Goal: Information Seeking & Learning: Learn about a topic

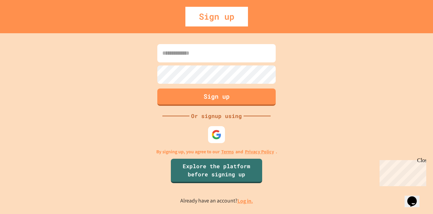
click at [191, 57] on input at bounding box center [216, 53] width 119 height 18
type input "*"
type input "**********"
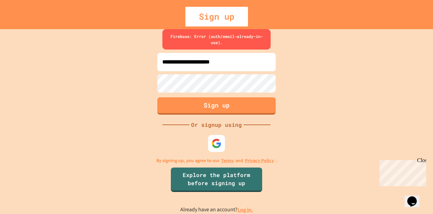
click at [208, 19] on div "Sign up" at bounding box center [217, 17] width 63 height 20
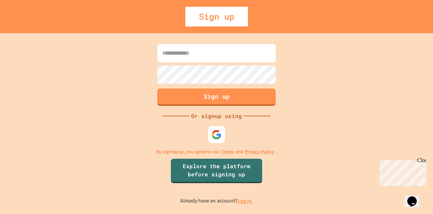
click at [209, 14] on div "Sign up" at bounding box center [217, 17] width 63 height 20
click at [218, 18] on div "Sign up" at bounding box center [217, 17] width 63 height 20
click at [220, 97] on button "Sign up" at bounding box center [216, 96] width 121 height 18
click at [217, 175] on link "Explore the platform before signing up" at bounding box center [216, 170] width 90 height 26
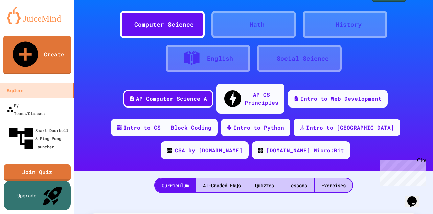
scroll to position [18, 0]
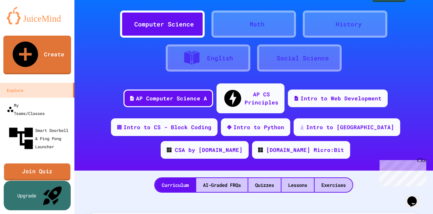
click at [37, 163] on link "Join Quiz" at bounding box center [37, 171] width 66 height 17
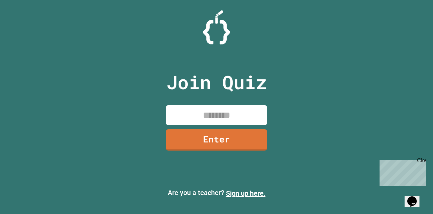
click at [209, 113] on input at bounding box center [217, 115] width 102 height 20
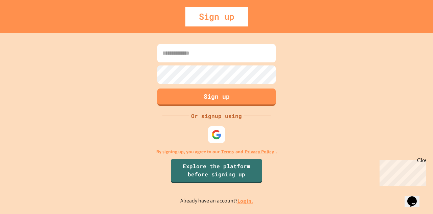
click at [245, 203] on link "Log in." at bounding box center [246, 200] width 16 height 7
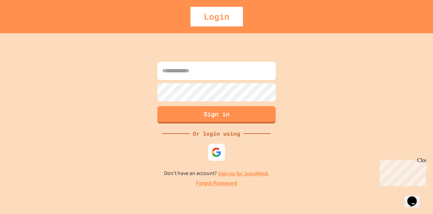
click at [175, 76] on input at bounding box center [216, 71] width 119 height 18
type input "**********"
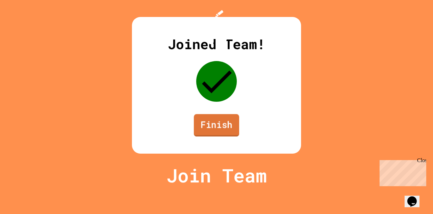
click at [207, 136] on link "Finish" at bounding box center [216, 125] width 45 height 22
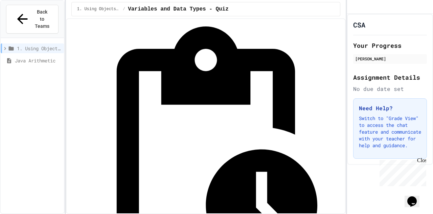
scroll to position [26, 0]
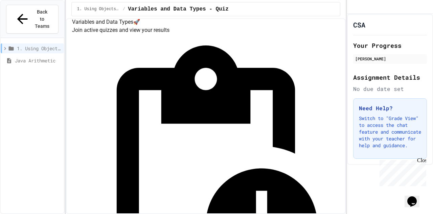
scroll to position [0, 0]
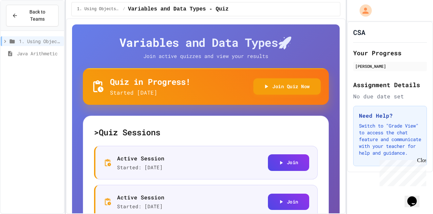
scroll to position [8, 0]
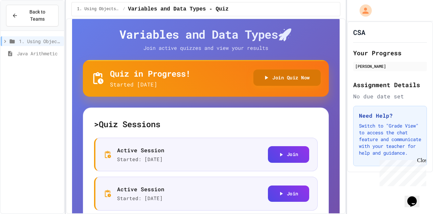
click at [274, 81] on button "Join Quiz Now" at bounding box center [287, 77] width 67 height 17
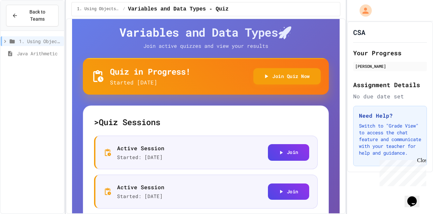
scroll to position [0, 0]
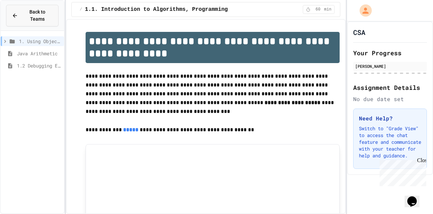
click at [23, 14] on span "Back to Teams" at bounding box center [37, 15] width 31 height 14
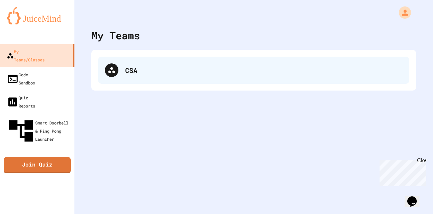
click at [114, 67] on icon at bounding box center [112, 70] width 8 height 8
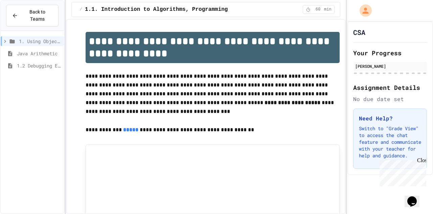
click at [45, 50] on span "Java Arithmetic" at bounding box center [39, 53] width 44 height 7
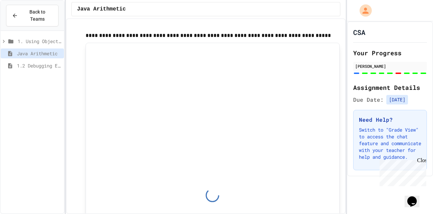
type input "*"
type input "**"
type input "*"
type input "***"
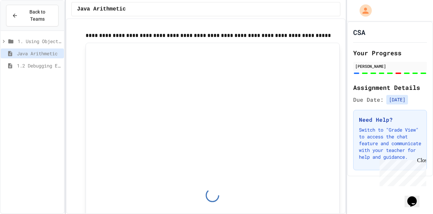
type input "***"
type input "****"
type input "***"
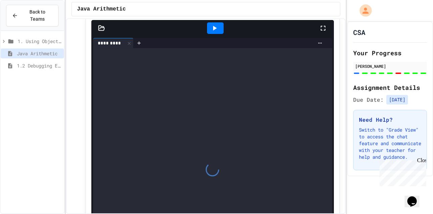
scroll to position [1, 0]
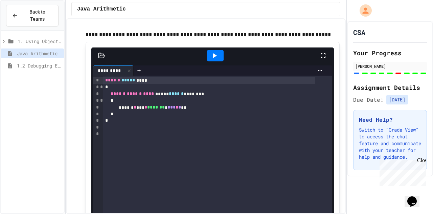
click at [132, 101] on div "*" at bounding box center [209, 100] width 213 height 7
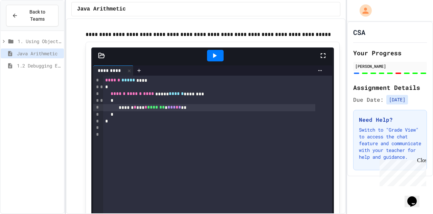
click at [130, 110] on div "****** * *** * ******* * *** * * **" at bounding box center [209, 107] width 213 height 7
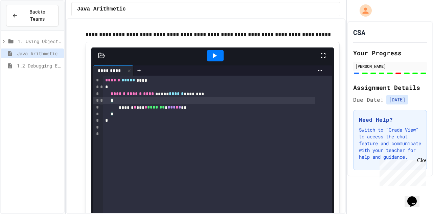
click at [133, 103] on div "*" at bounding box center [209, 100] width 213 height 7
click at [131, 102] on div "*" at bounding box center [209, 100] width 213 height 7
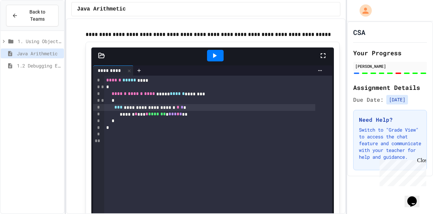
click at [207, 114] on div "****** * *** * ******* * *** * * **" at bounding box center [209, 114] width 211 height 7
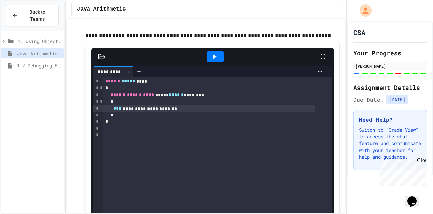
scroll to position [1, 0]
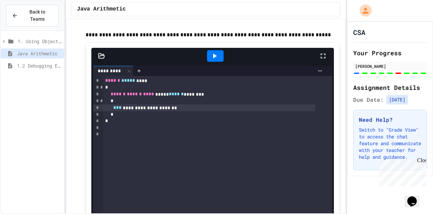
click at [213, 58] on icon at bounding box center [215, 56] width 8 height 8
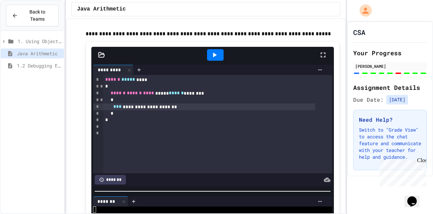
scroll to position [3, 0]
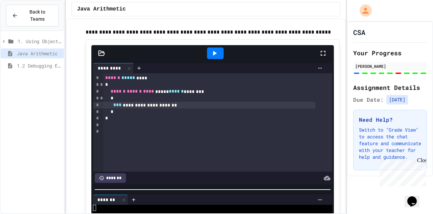
click at [213, 53] on icon at bounding box center [215, 53] width 4 height 5
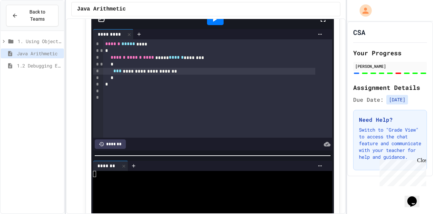
scroll to position [107, 0]
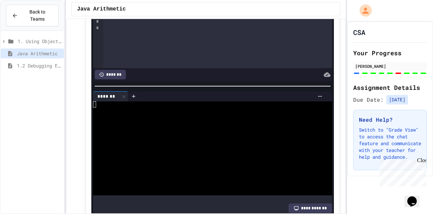
click at [97, 103] on div at bounding box center [204, 104] width 222 height 6
click at [121, 97] on div at bounding box center [124, 96] width 8 height 10
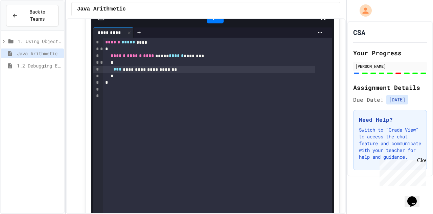
scroll to position [0, 0]
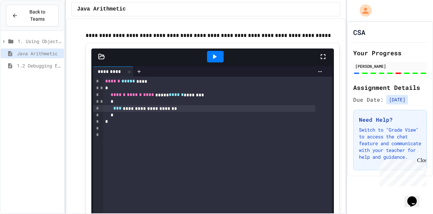
click at [201, 113] on div "*" at bounding box center [209, 115] width 213 height 7
click at [197, 107] on div "**********" at bounding box center [209, 108] width 213 height 7
click at [199, 111] on div "**********" at bounding box center [209, 108] width 213 height 7
click at [37, 38] on span "1. Using Objects and Methods" at bounding box center [40, 41] width 44 height 7
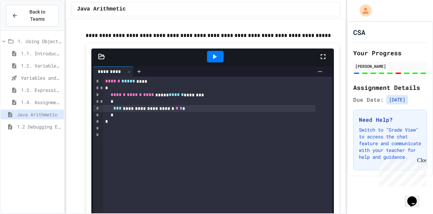
click at [38, 86] on span "1.3. Expressions and Output [New]" at bounding box center [41, 89] width 40 height 7
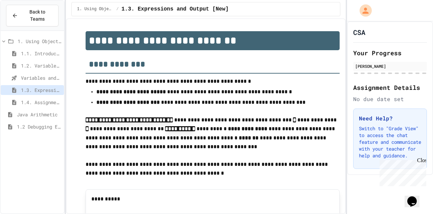
click at [51, 62] on span "1.2. Variables and Data Types" at bounding box center [41, 65] width 40 height 7
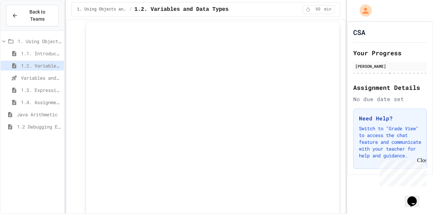
scroll to position [92, 0]
click at [22, 14] on span "Back to Teams" at bounding box center [37, 15] width 31 height 14
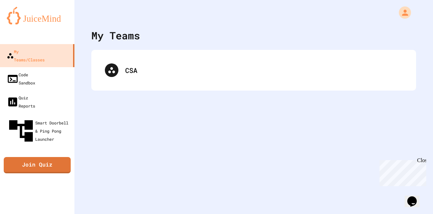
click at [179, 87] on div "CSA" at bounding box center [253, 70] width 325 height 41
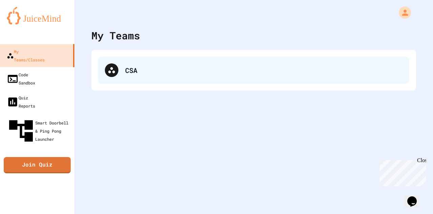
click at [177, 82] on div "CSA" at bounding box center [254, 70] width 312 height 27
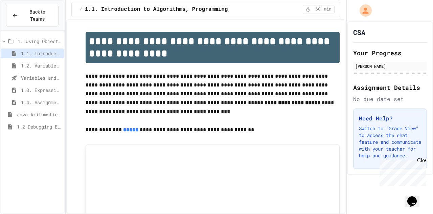
scroll to position [26, 0]
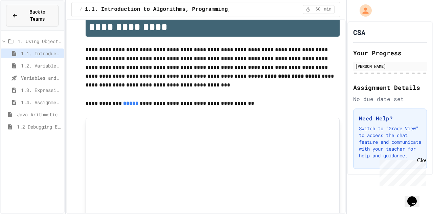
click at [16, 13] on icon at bounding box center [15, 16] width 6 height 6
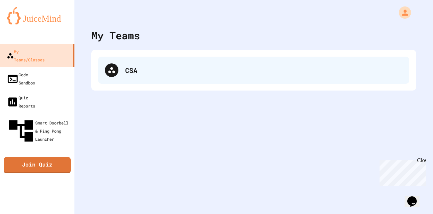
click at [132, 70] on div "CSA" at bounding box center [264, 70] width 278 height 10
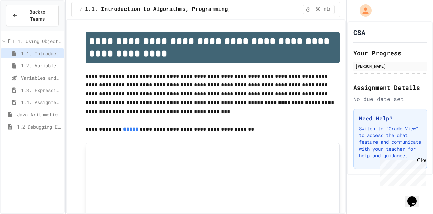
click at [30, 111] on span "Java Arithmetic" at bounding box center [39, 114] width 44 height 7
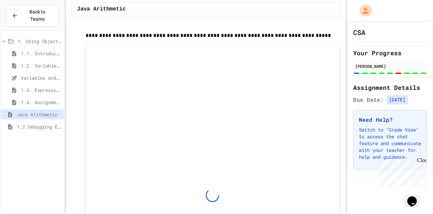
click at [3, 38] on icon at bounding box center [4, 41] width 6 height 6
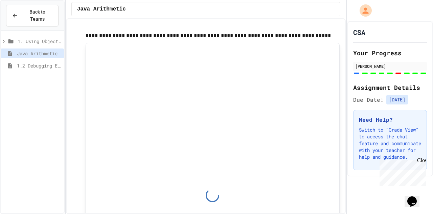
type input "*"
type input "**"
type input "*"
type input "***"
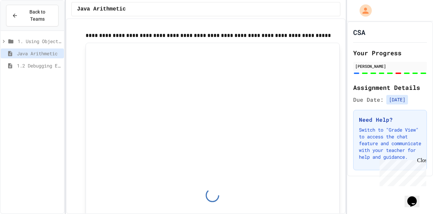
type input "***"
type input "****"
type input "***"
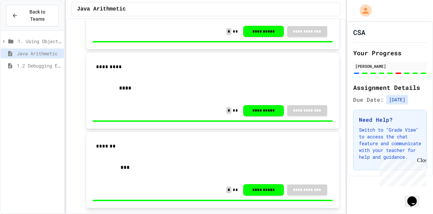
scroll to position [810, 0]
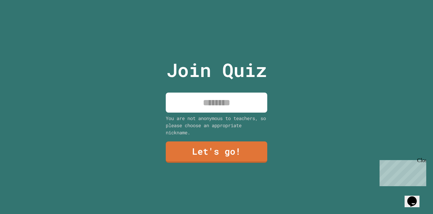
click at [208, 92] on input at bounding box center [217, 102] width 102 height 20
click at [202, 98] on input at bounding box center [217, 102] width 102 height 20
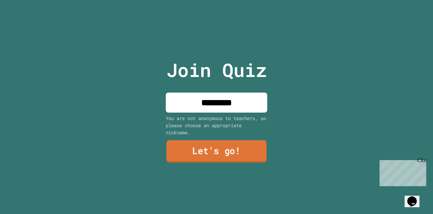
type input "*********"
click at [207, 147] on link "Let's go!" at bounding box center [217, 151] width 100 height 22
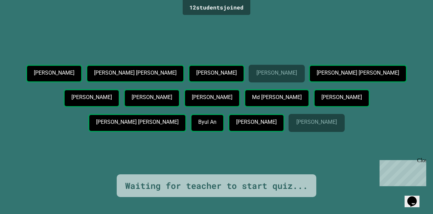
click at [349, 127] on div "[PERSON_NAME] [PERSON_NAME] [PERSON_NAME] [PERSON_NAME] Tabenas [PERSON_NAME] […" at bounding box center [217, 100] width 400 height 70
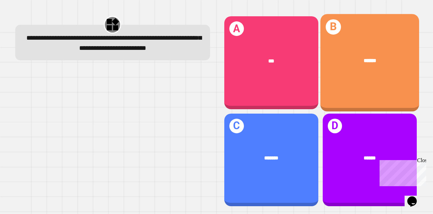
click at [339, 80] on div "B ******" at bounding box center [370, 62] width 99 height 97
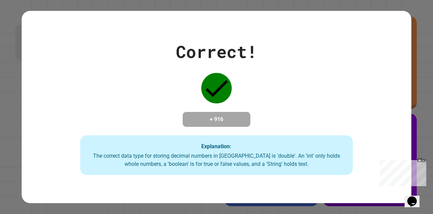
click at [137, 55] on div "Correct! + 916 Explanation: The correct data type for storing decimal numbers i…" at bounding box center [217, 107] width 390 height 136
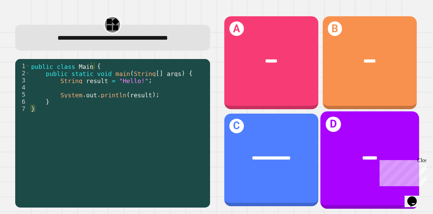
click at [354, 161] on div "*******" at bounding box center [370, 157] width 99 height 29
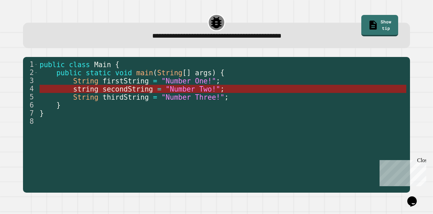
click at [93, 88] on span "string" at bounding box center [85, 89] width 25 height 8
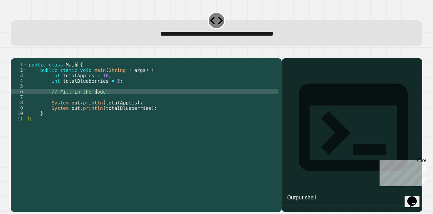
click at [98, 102] on div "public class Main { public static void main ( String [ ] args ) { int totalAppl…" at bounding box center [152, 127] width 251 height 130
click at [99, 103] on div "public class Main { public static void main ( String [ ] args ) { int totalAppl…" at bounding box center [152, 127] width 251 height 130
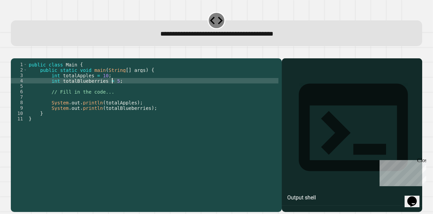
click at [112, 91] on div "public class Main { public static void main ( String [ ] args ) { int totalAppl…" at bounding box center [152, 127] width 251 height 130
click at [171, 131] on div "public class Main { public static void main ( String [ ] args ) { int totalAppl…" at bounding box center [152, 127] width 251 height 130
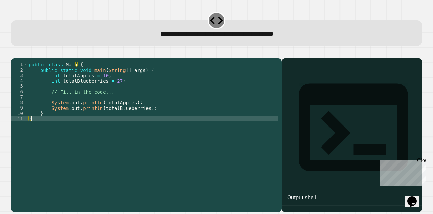
scroll to position [0, 0]
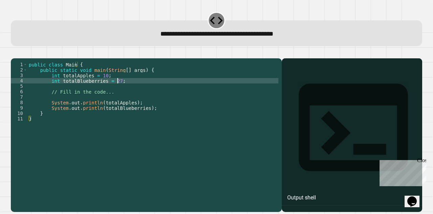
click at [118, 90] on div "public class Main { public static void main ( String [ ] args ) { int totalAppl…" at bounding box center [152, 127] width 251 height 130
type textarea "**********"
click at [315, 193] on div "Output shell" at bounding box center [301, 197] width 29 height 8
click at [236, 113] on div "public class Main { public static void main ( String [ ] args ) { int totalAppl…" at bounding box center [152, 127] width 251 height 130
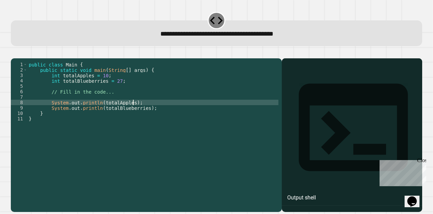
click at [240, 122] on div "public class Main { public static void main ( String [ ] args ) { int totalAppl…" at bounding box center [152, 127] width 251 height 130
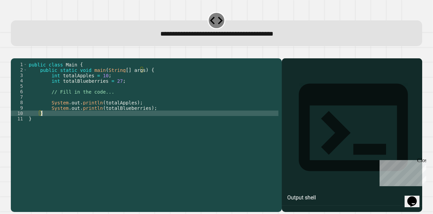
click at [200, 116] on div "public class Main { public static void main ( String [ ] args ) { int totalAppl…" at bounding box center [152, 127] width 251 height 130
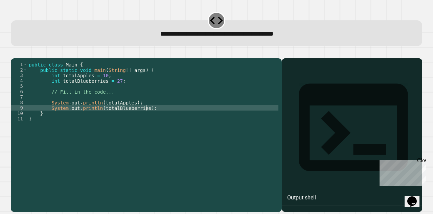
click at [204, 104] on div "public class Main { public static void main ( String [ ] args ) { int totalAppl…" at bounding box center [152, 127] width 251 height 130
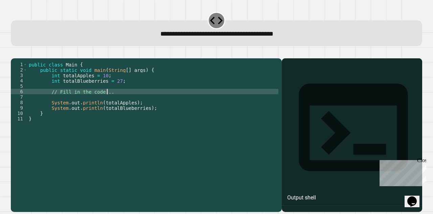
click at [206, 99] on div "public class Main { public static void main ( String [ ] args ) { int totalAppl…" at bounding box center [152, 127] width 251 height 130
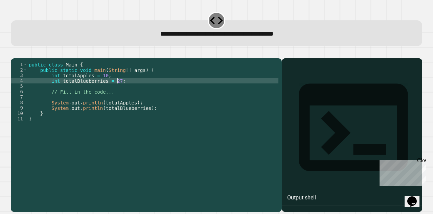
click at [210, 91] on div "public class Main { public static void main ( String [ ] args ) { int totalAppl…" at bounding box center [152, 127] width 251 height 130
click at [20, 59] on icon "button" at bounding box center [19, 57] width 4 height 5
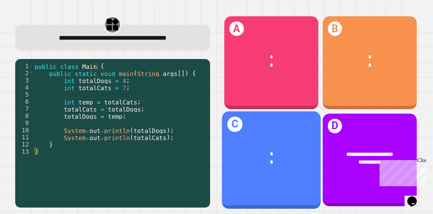
click at [237, 158] on div "*" at bounding box center [271, 162] width 77 height 8
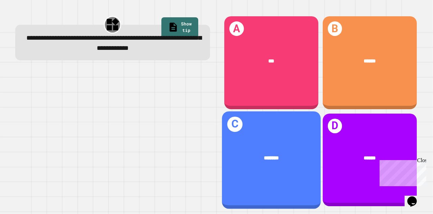
click at [256, 169] on div "C *******" at bounding box center [271, 159] width 99 height 97
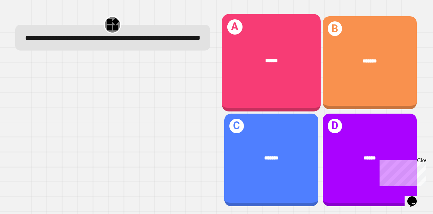
click at [263, 64] on div "******" at bounding box center [271, 60] width 99 height 29
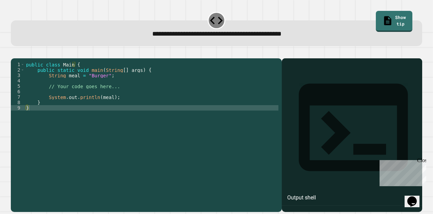
click at [76, 84] on div "public class Main { public static void main ( String [ ] args ) { String meal =…" at bounding box center [152, 127] width 254 height 130
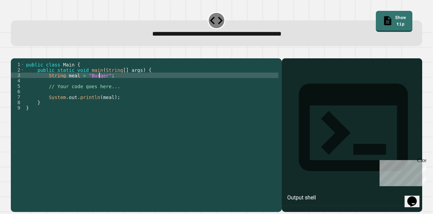
click at [100, 83] on div "public class Main { public static void main ( String [ ] args ) { String meal =…" at bounding box center [152, 127] width 254 height 130
click at [103, 85] on div "public class Main { public static void main ( String [ ] args ) { String meal =…" at bounding box center [152, 127] width 254 height 130
click at [100, 85] on div "public class Main { public static void main ( String [ ] args ) { String meal =…" at bounding box center [152, 127] width 254 height 130
click at [103, 85] on div "public class Main { public static void main ( String [ ] args ) { String meal =…" at bounding box center [152, 127] width 254 height 130
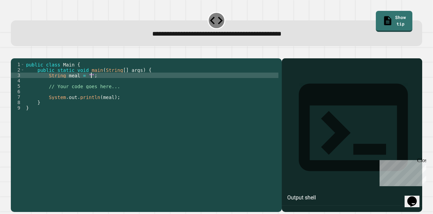
click at [102, 84] on div "public class Main { public static void main ( String [ ] args ) { String meal =…" at bounding box center [152, 127] width 254 height 130
click at [86, 83] on div "public class Main { public static void main ( String [ ] args ) { String meal =…" at bounding box center [152, 127] width 254 height 130
type textarea "**********"
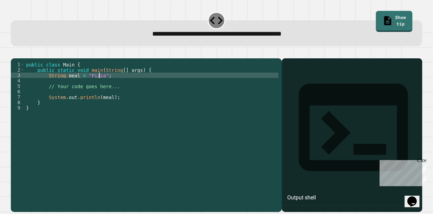
click at [20, 57] on icon "button" at bounding box center [19, 57] width 4 height 5
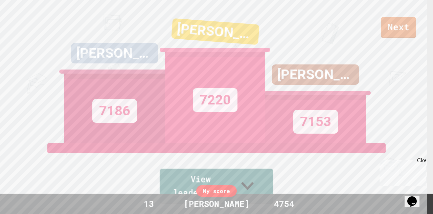
click at [260, 185] on icon at bounding box center [247, 185] width 25 height 27
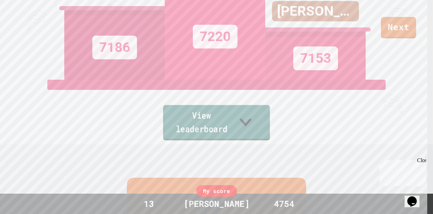
scroll to position [60, 0]
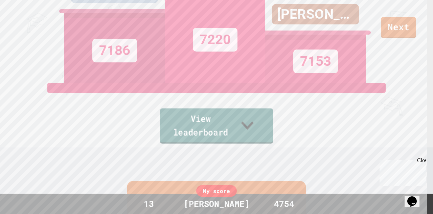
click at [260, 128] on icon at bounding box center [247, 125] width 25 height 27
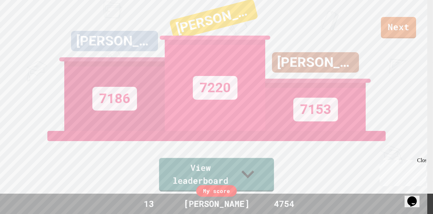
scroll to position [0, 0]
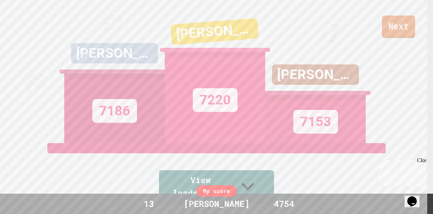
click at [400, 29] on link "Next" at bounding box center [398, 27] width 33 height 22
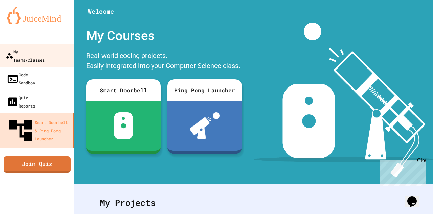
click at [35, 52] on div "My Teams/Classes" at bounding box center [25, 55] width 39 height 17
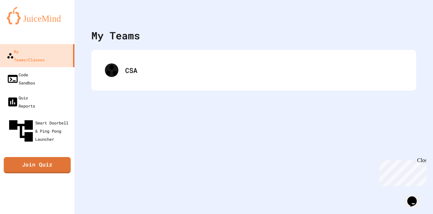
click at [189, 135] on div "My Teams CSA" at bounding box center [253, 107] width 359 height 214
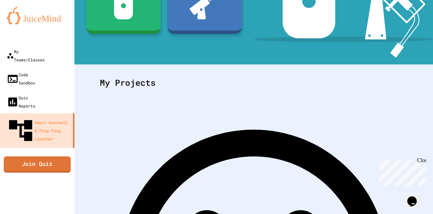
scroll to position [120, 0]
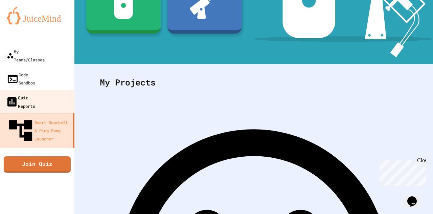
click at [60, 90] on link "Quiz Reports" at bounding box center [37, 102] width 77 height 24
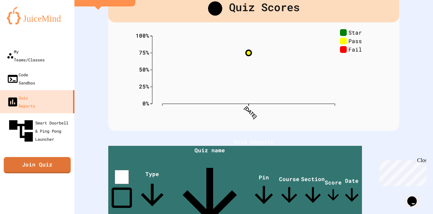
scroll to position [41, 0]
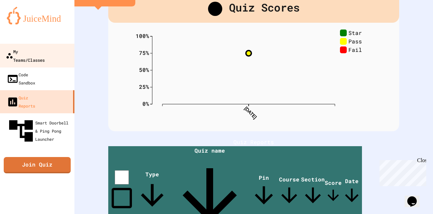
click at [28, 52] on div "My Teams/Classes" at bounding box center [25, 55] width 39 height 17
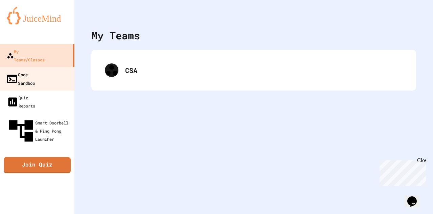
click at [35, 70] on div "Code Sandbox" at bounding box center [20, 78] width 29 height 17
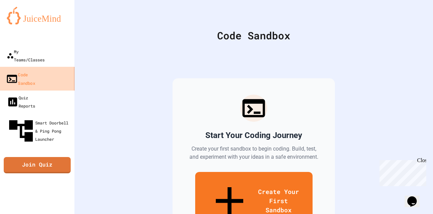
click at [32, 70] on div "Code Sandbox" at bounding box center [20, 78] width 29 height 17
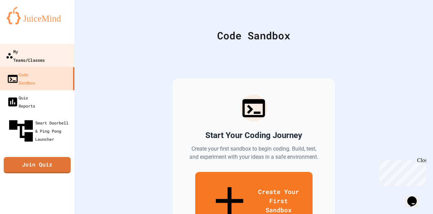
click at [38, 54] on div "My Teams/Classes" at bounding box center [25, 55] width 39 height 17
